Goal: Task Accomplishment & Management: Manage account settings

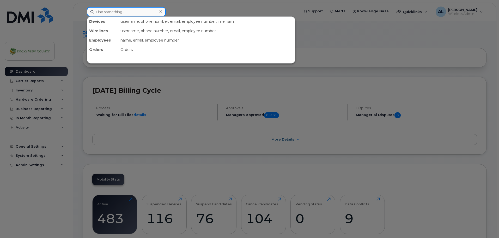
click at [99, 14] on input at bounding box center [126, 11] width 79 height 9
click at [136, 16] on input at bounding box center [126, 11] width 79 height 9
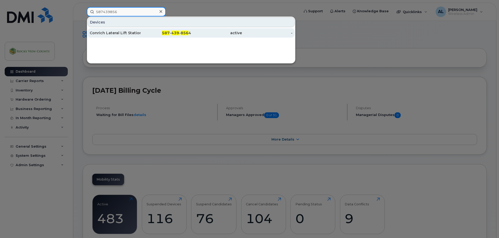
type input "587439856"
click at [123, 35] on div "Conrich Lateral Lift Station" at bounding box center [115, 32] width 51 height 5
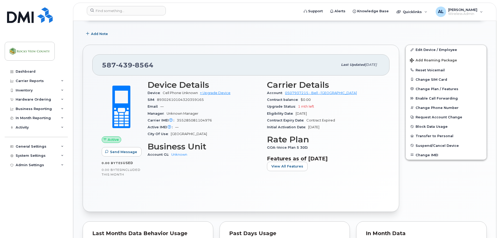
scroll to position [78, 0]
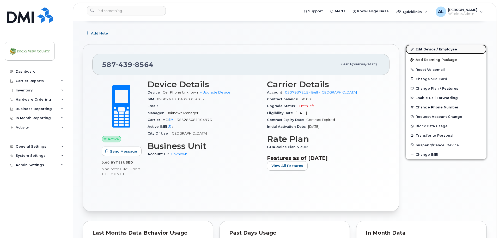
click at [456, 49] on link "Edit Device / Employee" at bounding box center [446, 48] width 81 height 9
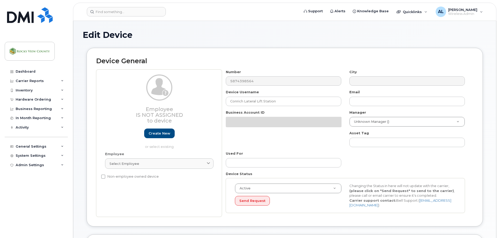
select select "29629295"
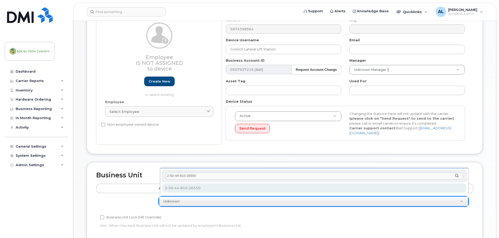
type input "2-50-44-810-26550"
select select "29629338"
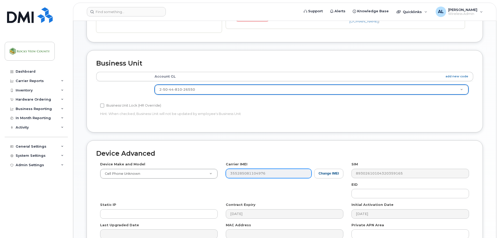
scroll to position [219, 0]
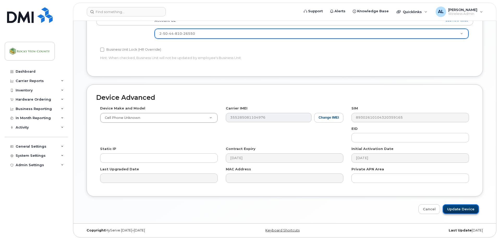
click at [454, 207] on input "Update Device" at bounding box center [461, 209] width 36 height 10
type input "Saving..."
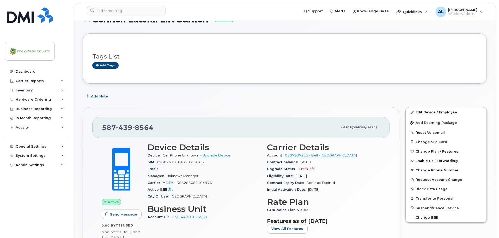
scroll to position [52, 0]
